Goal: Book appointment/travel/reservation

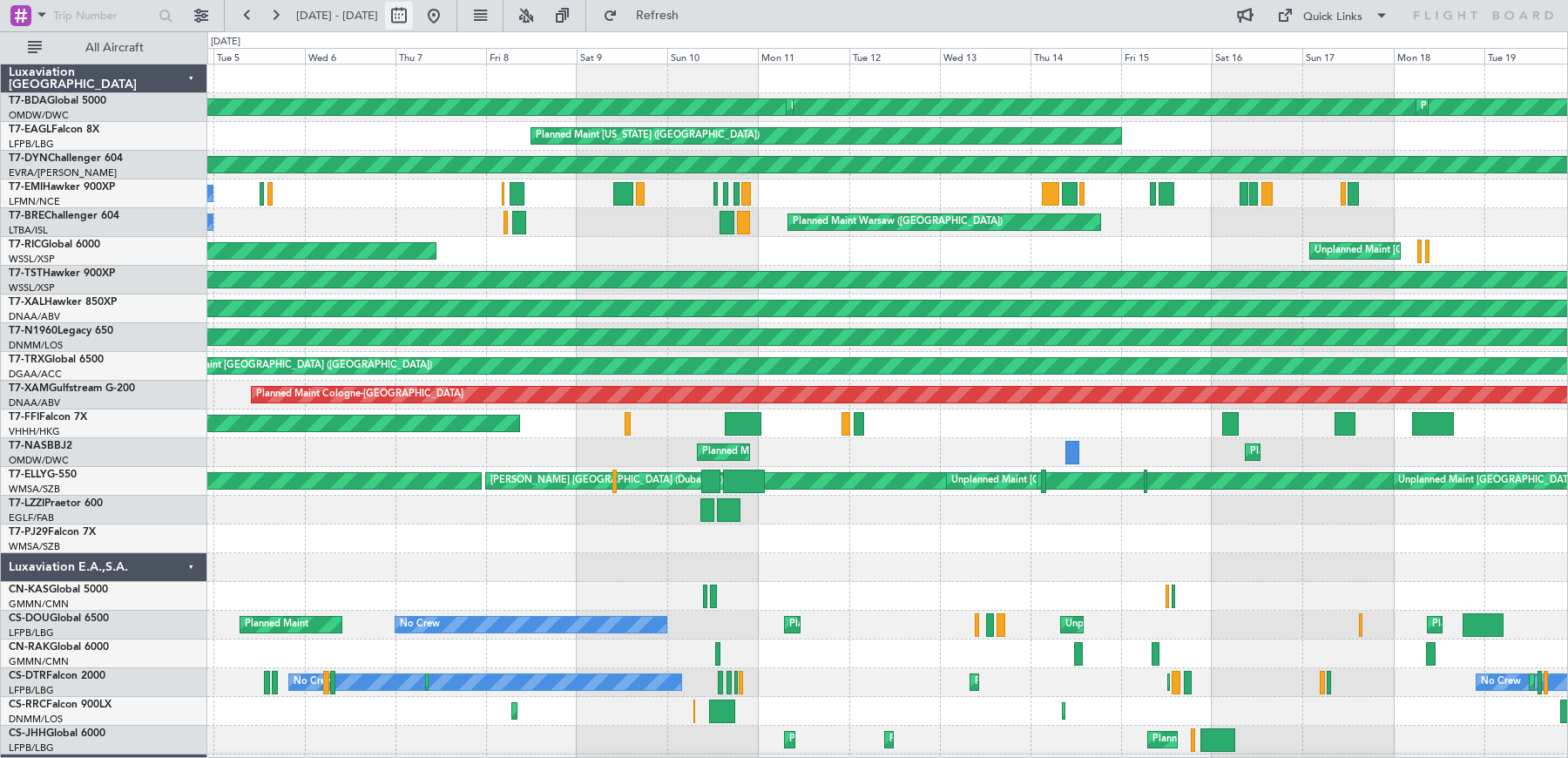
click at [413, 22] on button at bounding box center [399, 16] width 28 height 28
select select "8"
select select "2025"
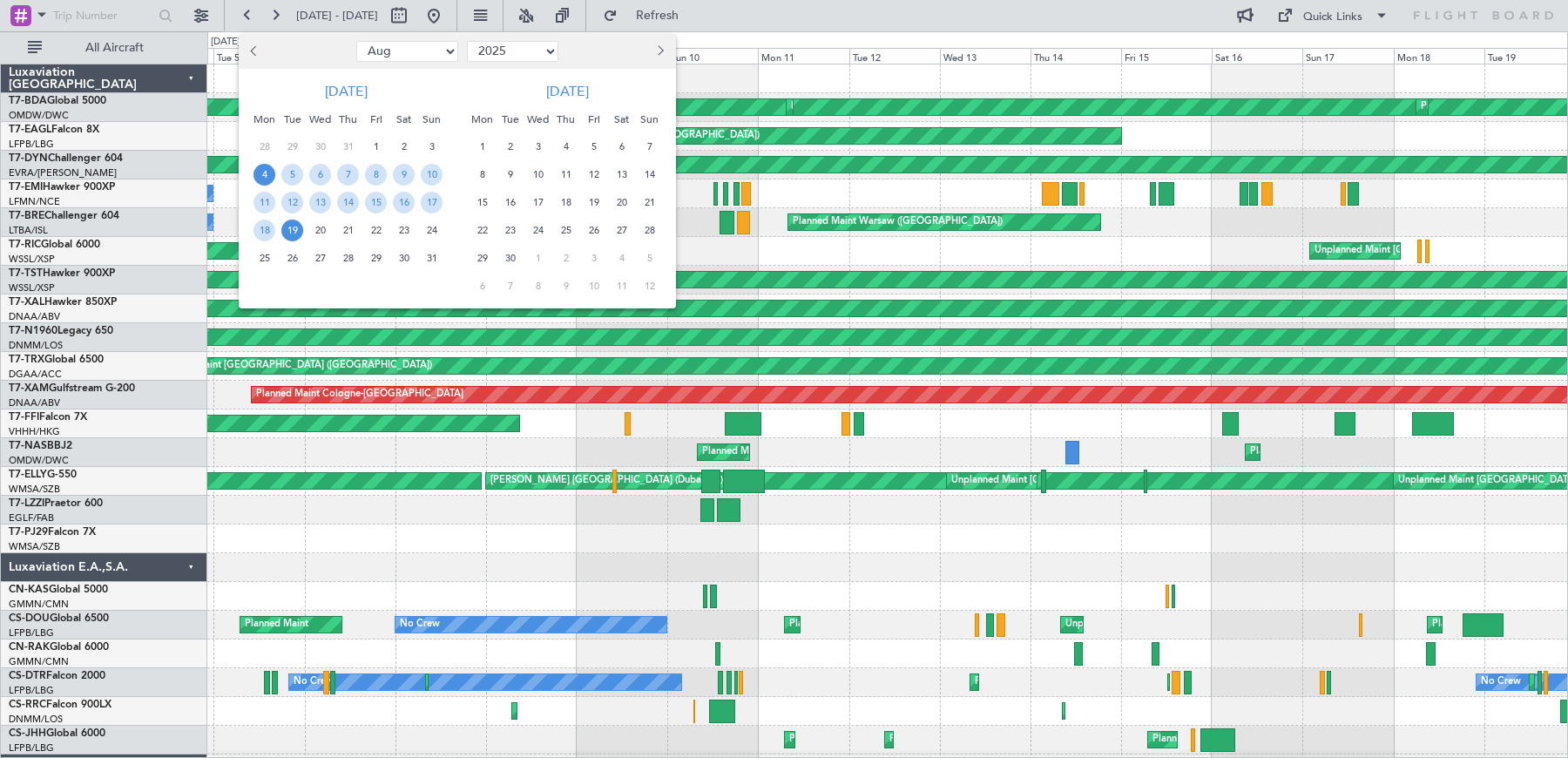
click at [259, 40] on button "Previous month" at bounding box center [255, 52] width 19 height 28
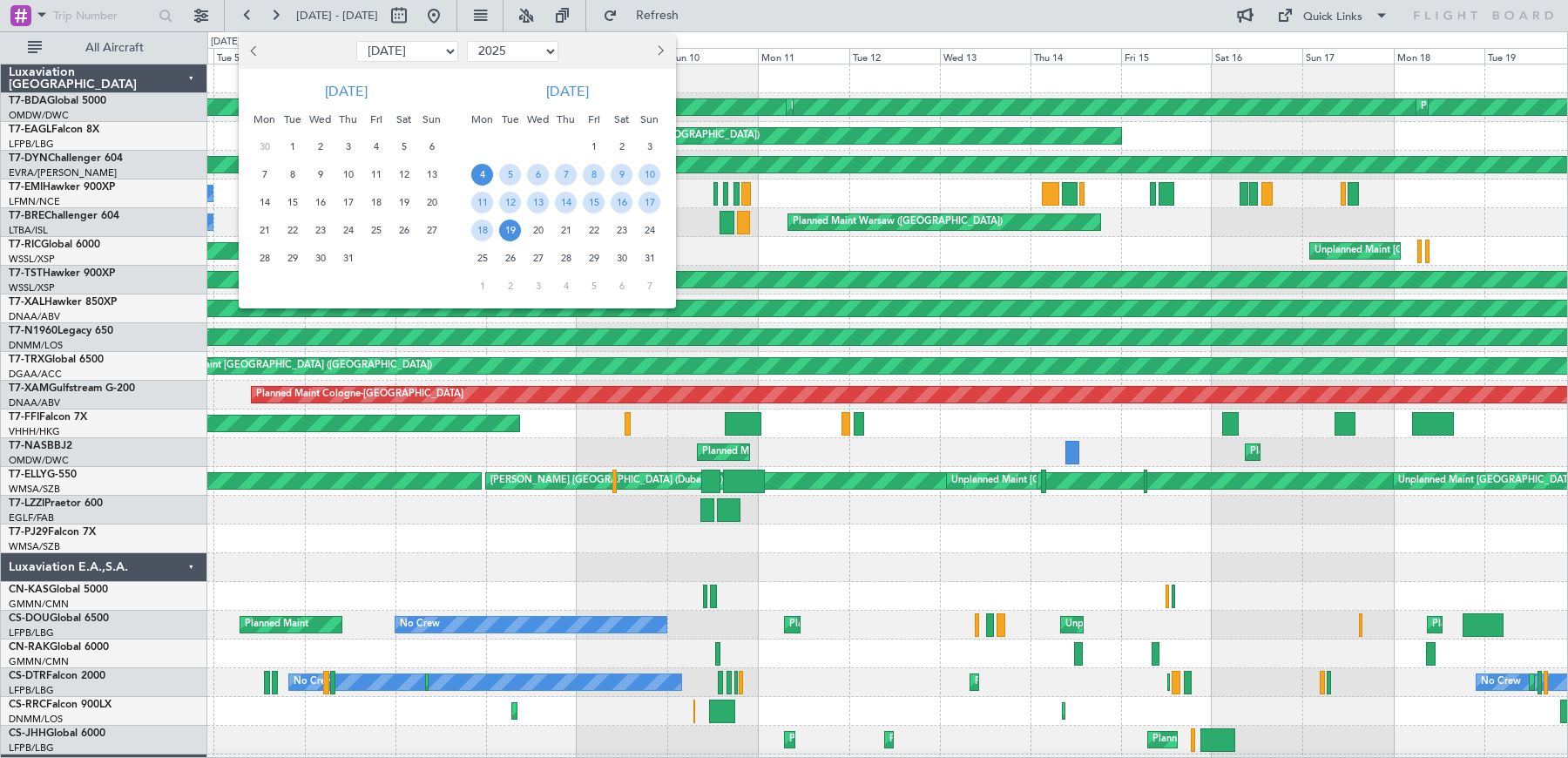
click at [259, 40] on button "Previous month" at bounding box center [255, 52] width 19 height 28
select select "6"
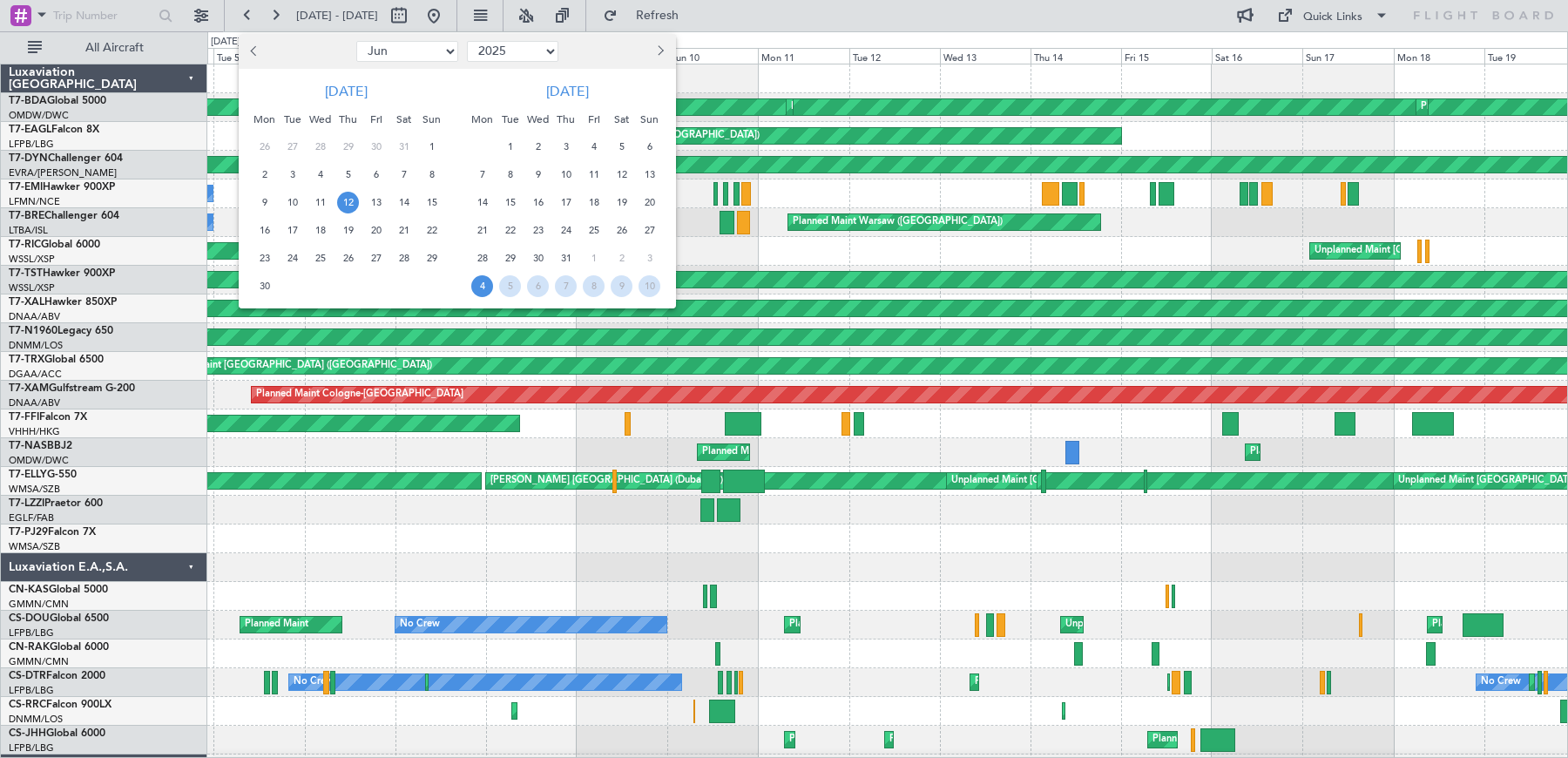
click at [350, 201] on span "12" at bounding box center [348, 202] width 22 height 22
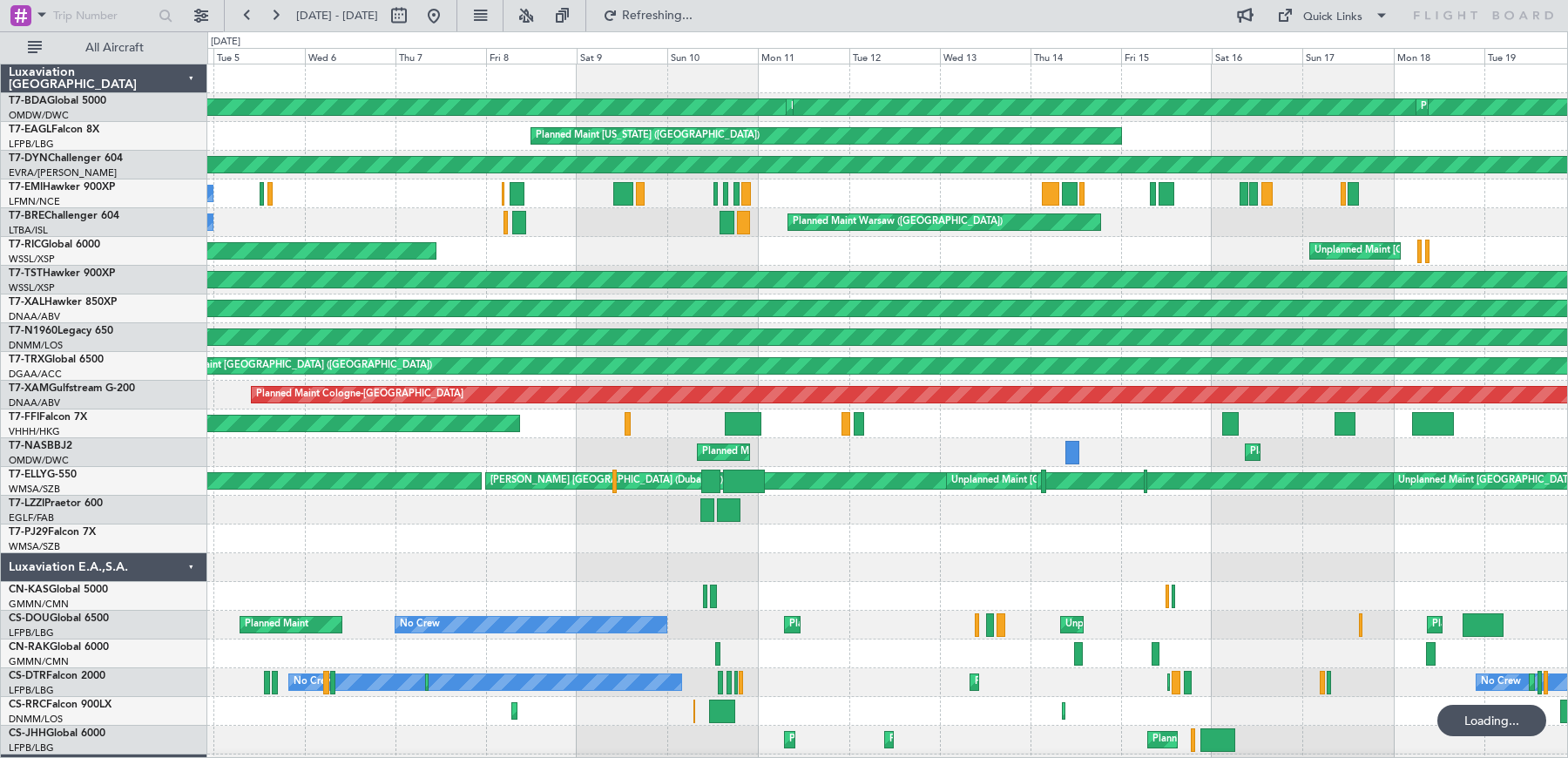
click at [350, 201] on span "12" at bounding box center [348, 202] width 22 height 22
